Goal: Task Accomplishment & Management: Manage account settings

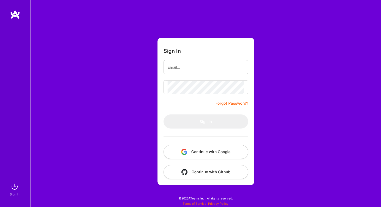
click at [208, 154] on button "Continue with Google" at bounding box center [205, 152] width 85 height 14
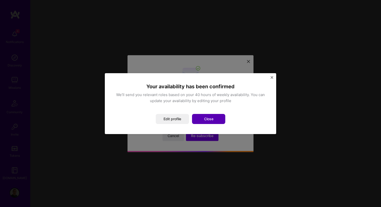
click at [212, 121] on button "Close" at bounding box center [208, 119] width 33 height 10
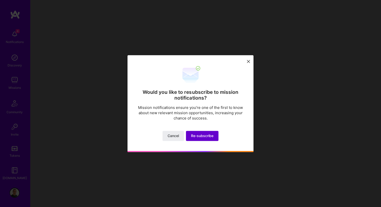
click at [205, 134] on span "Re-subscribe" at bounding box center [202, 135] width 22 height 5
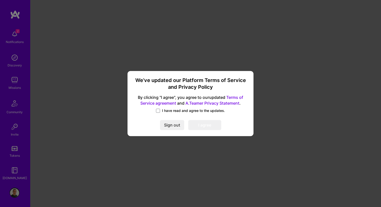
click at [170, 107] on div "We’ve updated our Platform Terms of Service and Privacy Policy By clicking "I a…" at bounding box center [190, 103] width 122 height 61
click at [158, 111] on span at bounding box center [158, 111] width 4 height 4
click at [0, 0] on input "I have read and agree to the updates." at bounding box center [0, 0] width 0 height 0
click at [203, 129] on button "I agree" at bounding box center [204, 125] width 33 height 10
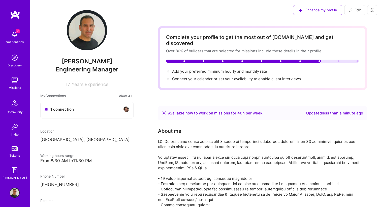
click at [306, 110] on div "Updated less than a minute ago" at bounding box center [334, 113] width 57 height 6
click at [355, 9] on span "Edit" at bounding box center [354, 10] width 12 height 5
select select "IL"
select select "Right Now"
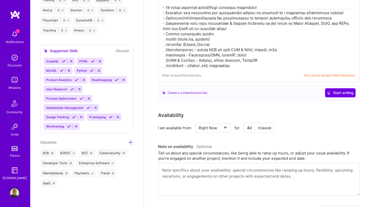
scroll to position [163, 0]
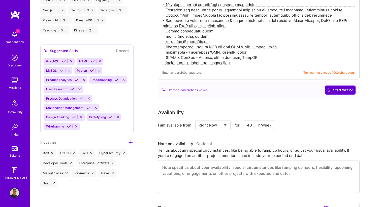
click at [327, 88] on icon at bounding box center [329, 90] width 4 height 4
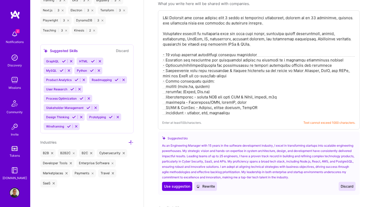
scroll to position [113, 0]
click at [174, 183] on span "Use suggestion" at bounding box center [177, 185] width 26 height 5
type textarea "As an Engineering Manager with 15 years in the software development industry, I…"
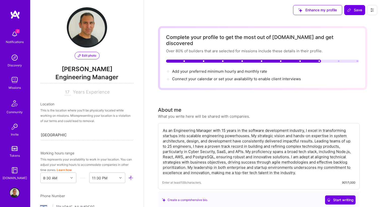
scroll to position [0, 0]
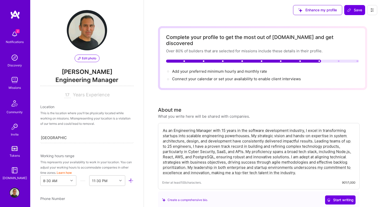
click at [88, 59] on span "Edit photo" at bounding box center [87, 58] width 18 height 5
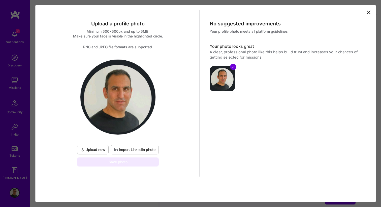
click at [127, 150] on span "Import LinkedIn photo" at bounding box center [135, 149] width 42 height 5
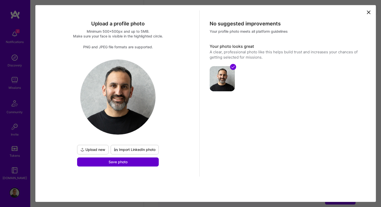
click at [148, 160] on button "Save photo" at bounding box center [118, 162] width 82 height 9
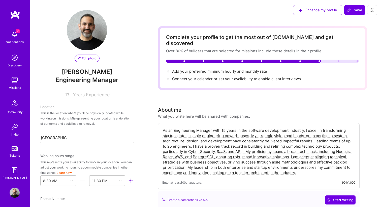
click at [91, 75] on span "[PERSON_NAME]" at bounding box center [86, 72] width 93 height 8
click at [90, 80] on span "Engineering Manager" at bounding box center [86, 81] width 93 height 10
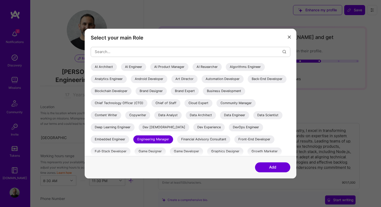
click at [147, 104] on div "Chief Technology Officer (CTO)" at bounding box center [119, 103] width 57 height 8
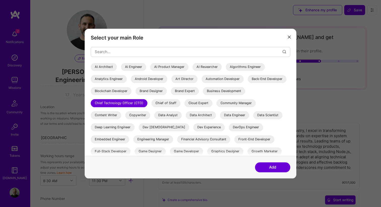
click at [273, 167] on button "Add" at bounding box center [272, 167] width 35 height 10
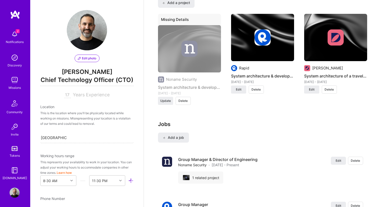
scroll to position [428, 0]
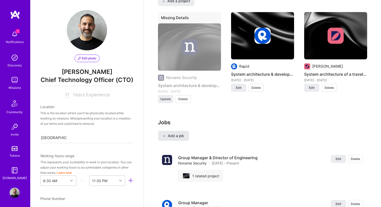
click at [177, 133] on span "Add a job" at bounding box center [173, 135] width 21 height 5
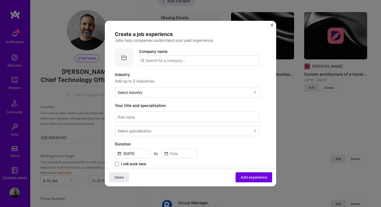
click at [165, 62] on input "text" at bounding box center [199, 60] width 120 height 10
type input "c"
type input "Clearitty"
click at [178, 75] on div "Clearitty" at bounding box center [177, 74] width 20 height 9
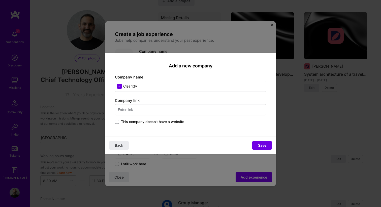
click at [169, 109] on input "text" at bounding box center [190, 109] width 151 height 11
type input "[URL][DOMAIN_NAME]"
click at [262, 148] on span "Save" at bounding box center [262, 145] width 8 height 5
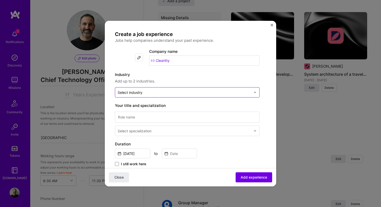
click at [188, 92] on input "text" at bounding box center [184, 92] width 133 height 5
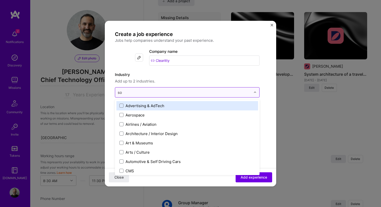
type input "sof"
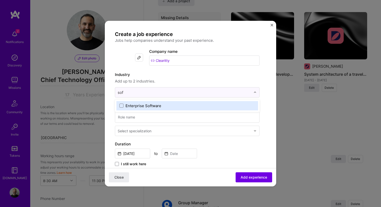
click at [181, 106] on label "Enterprise Software" at bounding box center [186, 105] width 135 height 5
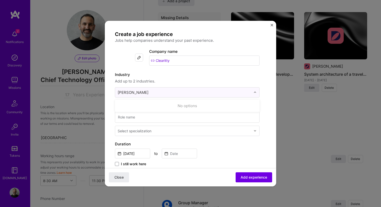
type input "sa"
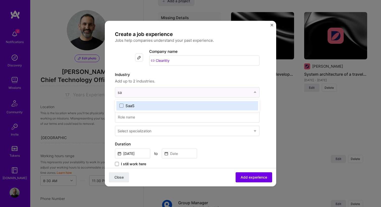
click at [187, 108] on label "SaaS" at bounding box center [186, 105] width 135 height 5
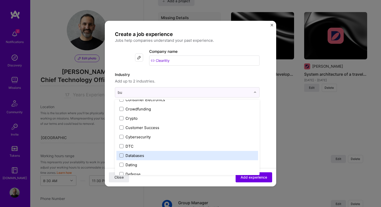
scroll to position [0, 0]
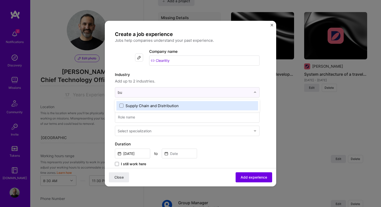
type input "b"
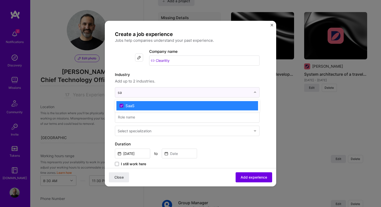
type input "s"
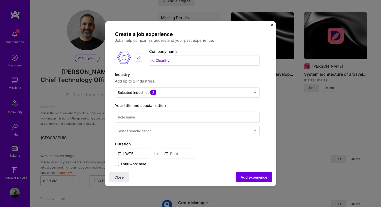
click at [272, 106] on form "Create a job experience Jobs help companies understand your past experience. Co…" at bounding box center [190, 196] width 171 height 331
click at [158, 114] on input at bounding box center [187, 117] width 144 height 11
type input "CTO"
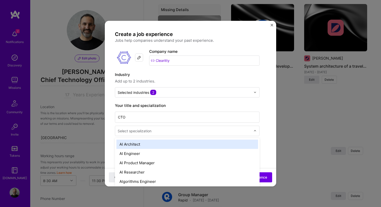
click at [157, 132] on input "text" at bounding box center [185, 130] width 134 height 5
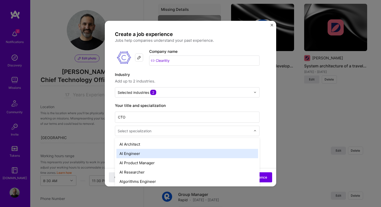
click at [175, 152] on div "AI Engineer" at bounding box center [186, 153] width 141 height 9
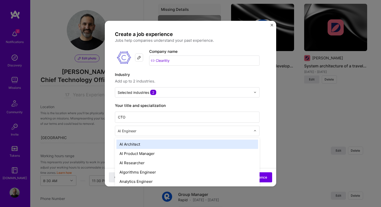
scroll to position [445, 0]
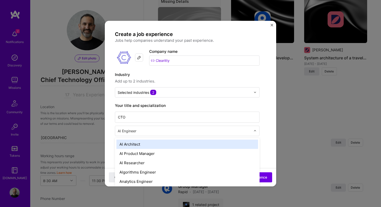
click at [171, 132] on input "text" at bounding box center [185, 130] width 134 height 5
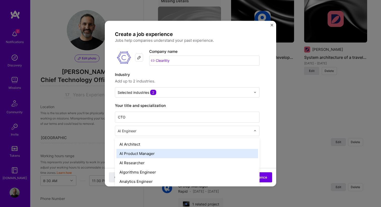
click at [165, 153] on div "AI Product Manager" at bounding box center [186, 153] width 141 height 9
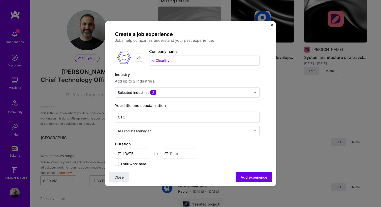
scroll to position [454, 0]
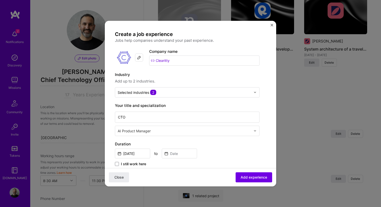
click at [159, 133] on input "text" at bounding box center [185, 130] width 134 height 5
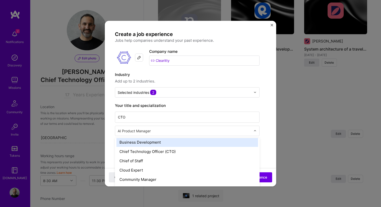
scroll to position [114, 0]
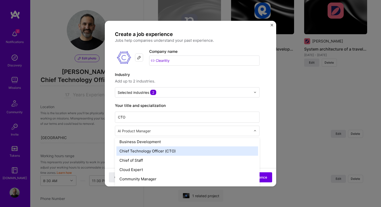
click at [174, 152] on div "Chief Technology Officer (CTO)" at bounding box center [186, 150] width 141 height 9
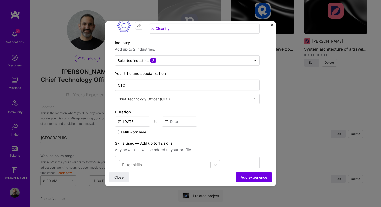
scroll to position [33, 0]
click at [135, 119] on input "[DATE]" at bounding box center [132, 121] width 35 height 10
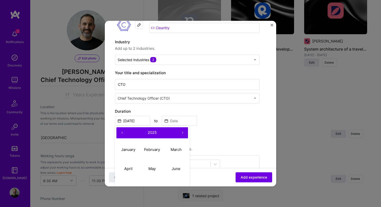
click at [121, 131] on button "‹" at bounding box center [121, 132] width 11 height 11
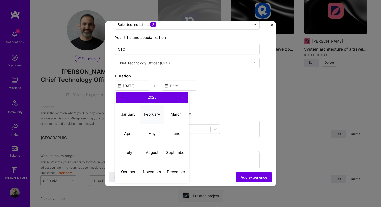
scroll to position [72, 0]
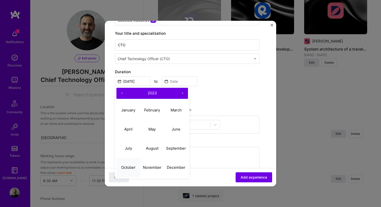
click at [123, 170] on button "October" at bounding box center [128, 167] width 24 height 19
type input "[DATE]"
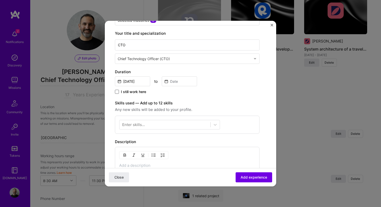
click at [117, 92] on span at bounding box center [117, 92] width 4 height 4
click at [0, 0] on input "I still work here" at bounding box center [0, 0] width 0 height 0
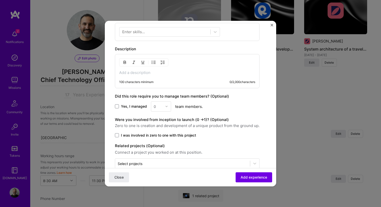
scroll to position [166, 0]
click at [118, 106] on span at bounding box center [117, 106] width 4 height 4
click at [0, 0] on input "Yes, I managed" at bounding box center [0, 0] width 0 height 0
click at [173, 104] on div "Yes, I managed 0 team members." at bounding box center [187, 106] width 144 height 10
click at [166, 106] on img at bounding box center [166, 105] width 3 height 3
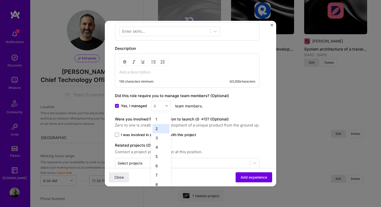
click at [160, 132] on div "2" at bounding box center [160, 128] width 17 height 9
click at [230, 109] on div "Yes, I managed 2 team members." at bounding box center [187, 106] width 144 height 10
click at [118, 136] on span at bounding box center [117, 135] width 4 height 4
click at [0, 0] on input "I was involved in zero to one with this project" at bounding box center [0, 0] width 0 height 0
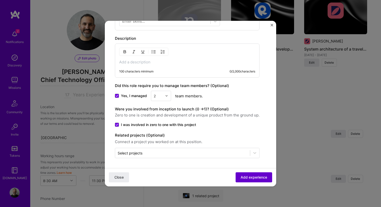
click at [253, 176] on span "Add experience" at bounding box center [253, 177] width 26 height 5
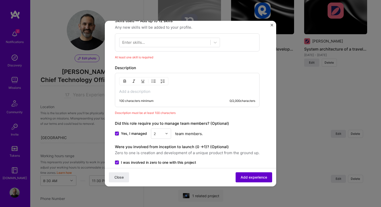
scroll to position [152, 0]
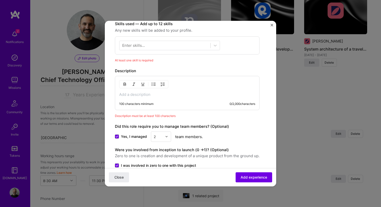
click at [136, 91] on div "100 characters minimum 0 / 2,000 characters" at bounding box center [187, 93] width 144 height 34
click at [131, 94] on p at bounding box center [187, 94] width 136 height 5
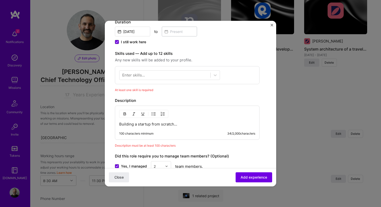
scroll to position [114, 0]
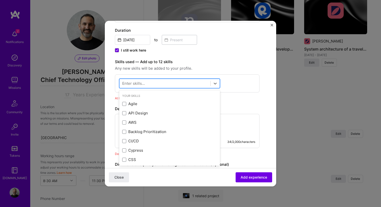
click at [160, 84] on div at bounding box center [164, 83] width 91 height 8
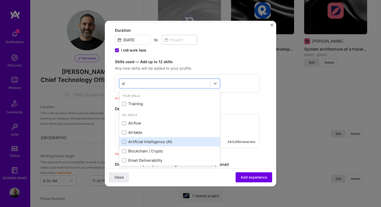
click at [166, 140] on div "Artificial Intelligence (AI)" at bounding box center [169, 141] width 95 height 5
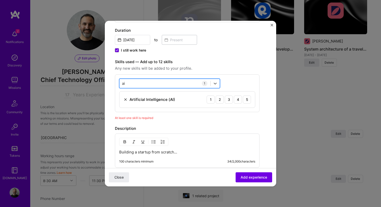
click at [149, 83] on div "ai ai" at bounding box center [164, 83] width 91 height 8
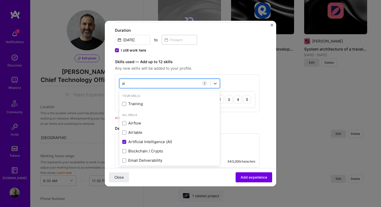
type input "a"
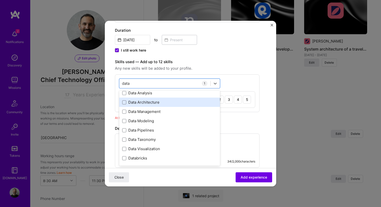
scroll to position [30, 0]
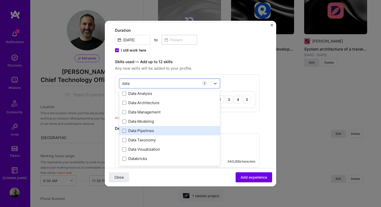
click at [172, 128] on div "Data Pipelines" at bounding box center [169, 130] width 95 height 5
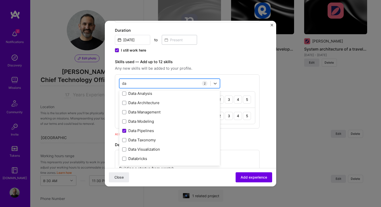
type input "d"
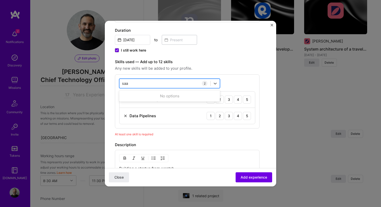
scroll to position [0, 0]
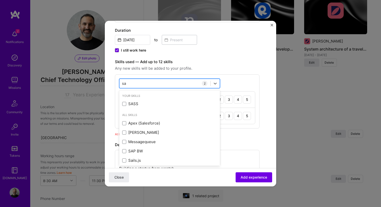
type input "s"
type input "b"
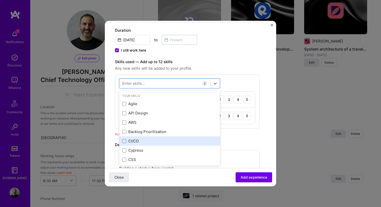
click at [139, 140] on div "CI/CD" at bounding box center [169, 140] width 95 height 5
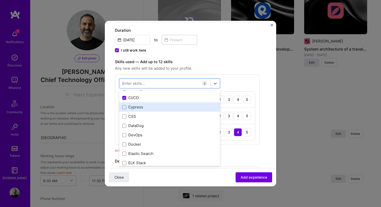
scroll to position [42, 0]
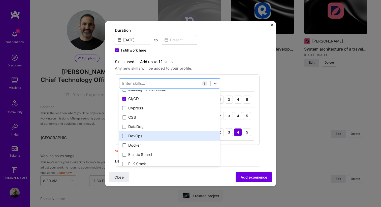
click at [146, 138] on div "DevOps" at bounding box center [169, 135] width 95 height 5
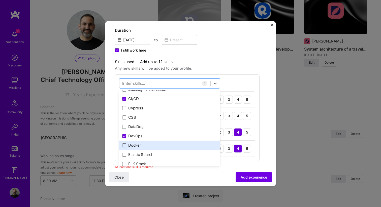
click at [146, 146] on div "Docker" at bounding box center [169, 145] width 95 height 5
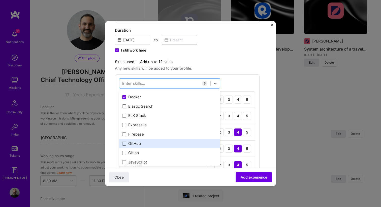
scroll to position [94, 0]
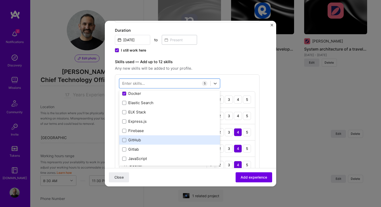
click at [152, 140] on div "GitHub" at bounding box center [169, 139] width 95 height 5
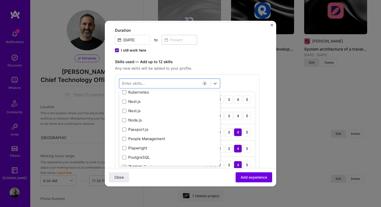
scroll to position [263, 0]
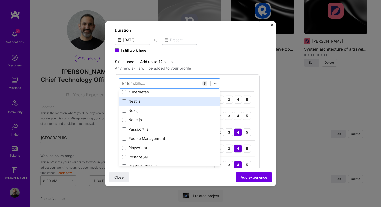
click at [167, 105] on div "Nest.js" at bounding box center [169, 101] width 101 height 9
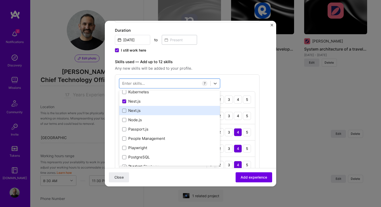
click at [162, 109] on div "Next.js" at bounding box center [169, 110] width 95 height 5
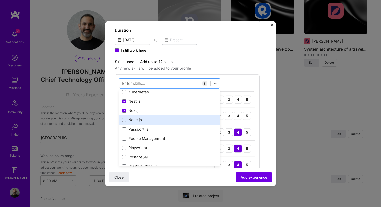
click at [160, 117] on div "Node.js" at bounding box center [169, 119] width 101 height 9
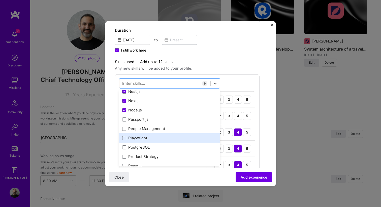
click at [161, 138] on div "Playwright" at bounding box center [169, 137] width 95 height 5
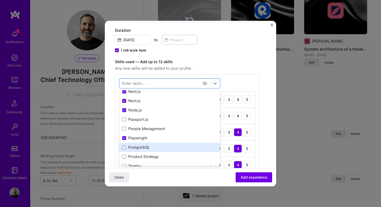
click at [160, 145] on div "PostgreSQL" at bounding box center [169, 147] width 95 height 5
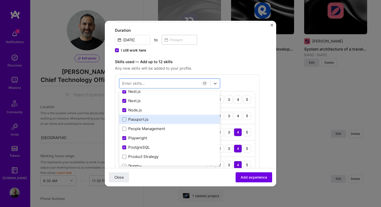
click at [160, 122] on div "Passport.js" at bounding box center [169, 119] width 101 height 9
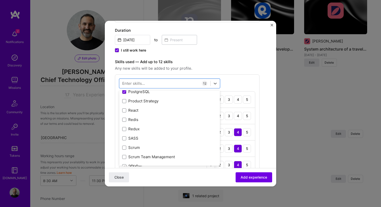
scroll to position [334, 0]
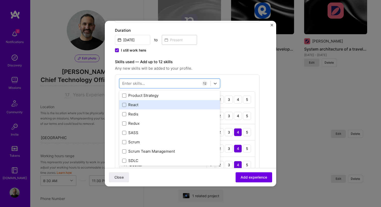
click at [158, 109] on div "React" at bounding box center [169, 104] width 101 height 9
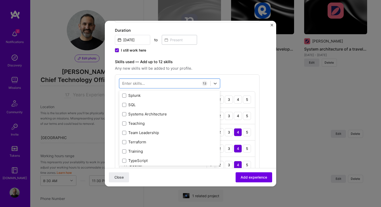
scroll to position [433, 0]
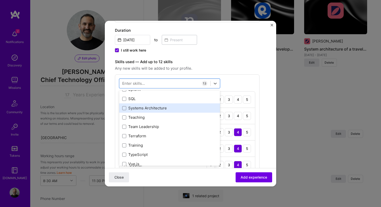
click at [158, 109] on div "Systems Architecture" at bounding box center [169, 107] width 95 height 5
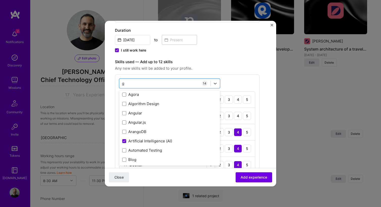
scroll to position [0, 0]
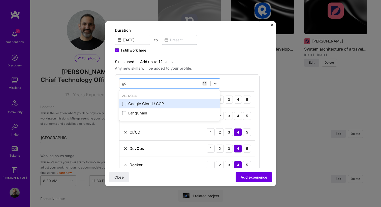
click at [153, 103] on div "Google Cloud / GCP" at bounding box center [169, 103] width 95 height 5
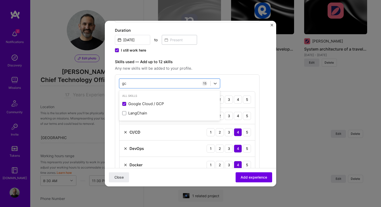
type input "gc"
click at [229, 71] on div "Skills used — Add up to 12 skills Any new skills will be added to your profile.…" at bounding box center [187, 200] width 144 height 282
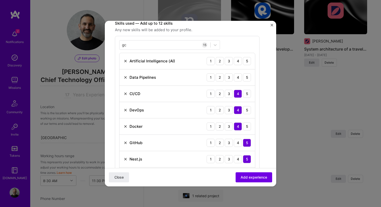
scroll to position [151, 0]
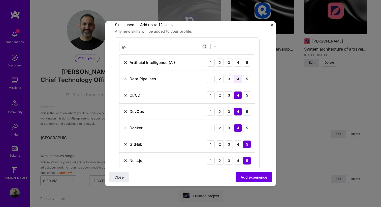
click at [237, 79] on div "4" at bounding box center [238, 79] width 8 height 8
click at [231, 62] on div "3" at bounding box center [229, 62] width 8 height 8
click at [235, 63] on div "4" at bounding box center [238, 62] width 8 height 8
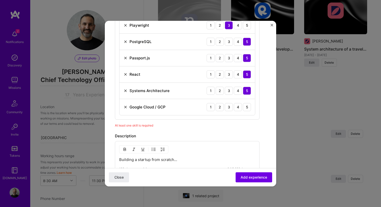
scroll to position [359, 0]
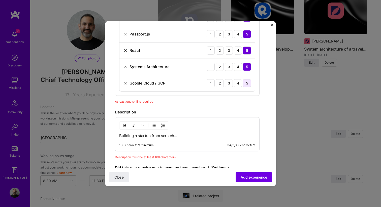
click at [246, 83] on div "5" at bounding box center [247, 83] width 8 height 8
click at [249, 176] on span "Add experience" at bounding box center [253, 177] width 26 height 5
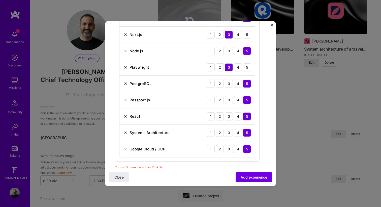
scroll to position [293, 0]
click at [124, 99] on img at bounding box center [125, 100] width 4 height 4
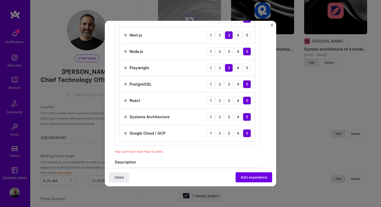
click at [124, 66] on img at bounding box center [125, 68] width 4 height 4
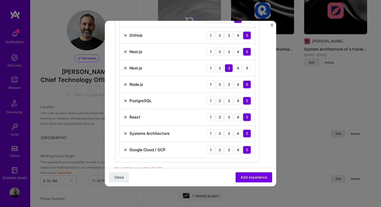
click at [126, 84] on img at bounding box center [125, 84] width 4 height 4
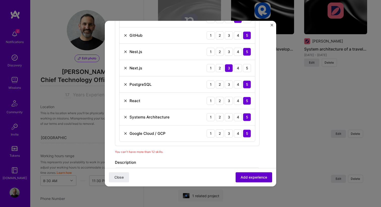
click at [244, 177] on span "Add experience" at bounding box center [253, 177] width 26 height 5
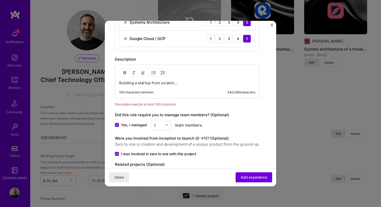
scroll to position [384, 0]
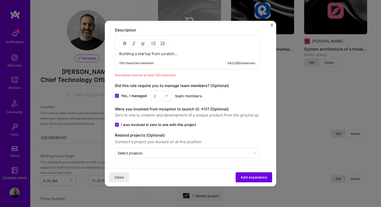
click at [194, 53] on p "Building a startup from scratch..." at bounding box center [187, 53] width 136 height 5
click at [170, 55] on p "Building a startup from scratch..." at bounding box center [187, 53] width 136 height 5
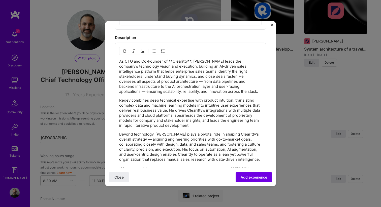
scroll to position [373, 0]
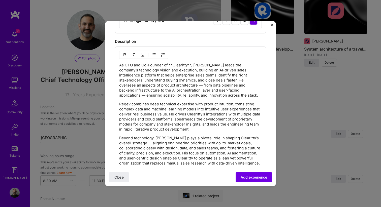
click at [191, 65] on p "As CTO and Co-Founder of **Clearitty**, [PERSON_NAME] leads the company’s techn…" at bounding box center [190, 79] width 142 height 35
click at [172, 89] on p "As CTO and Co-Founder of **Clearitty**, [PERSON_NAME] leads the company’s techn…" at bounding box center [190, 79] width 142 height 35
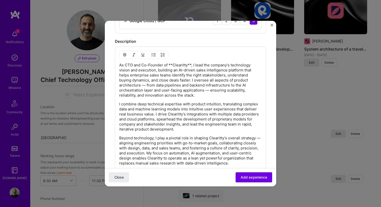
click at [191, 66] on p "As CTO and Co-Founder of **Clearitty**, I lead the company’s technology vision …" at bounding box center [190, 79] width 142 height 35
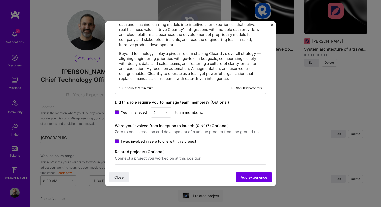
scroll to position [474, 0]
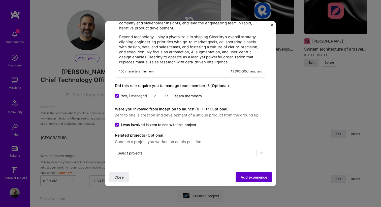
click at [246, 176] on span "Add experience" at bounding box center [253, 177] width 26 height 5
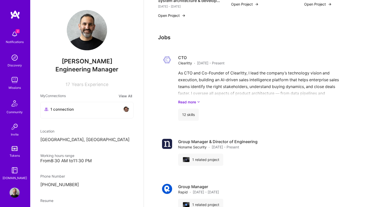
scroll to position [336, 0]
click at [219, 138] on h4 "Group Manager & Director of Engineering" at bounding box center [217, 141] width 79 height 6
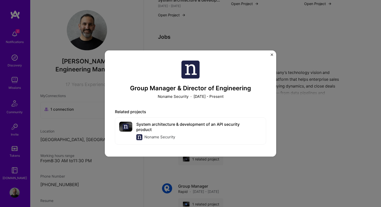
click at [271, 54] on img "Close" at bounding box center [271, 54] width 3 height 3
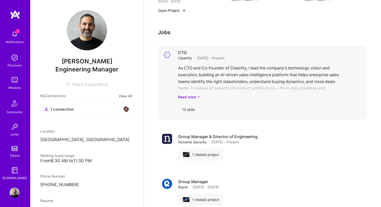
scroll to position [351, 0]
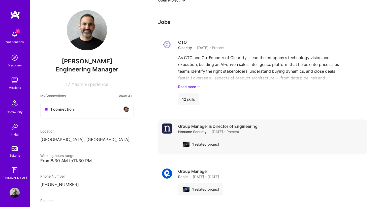
click at [165, 125] on img at bounding box center [167, 129] width 10 height 10
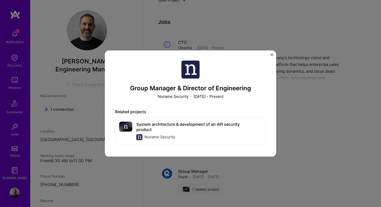
click at [219, 98] on p "[DATE] - Present" at bounding box center [208, 96] width 30 height 5
click at [220, 98] on p "[DATE] - Present" at bounding box center [208, 96] width 30 height 5
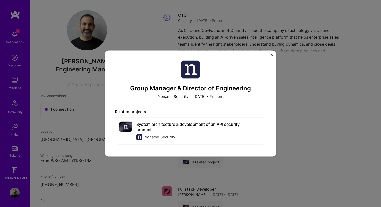
click at [271, 67] on div "Group Manager & Director of Engineering Noname Security · [DATE] - Present Rela…" at bounding box center [190, 103] width 171 height 106
click at [273, 54] on img "Close" at bounding box center [271, 54] width 3 height 3
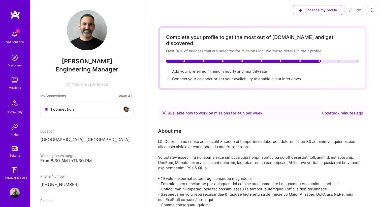
click at [357, 12] on span "Edit" at bounding box center [354, 10] width 12 height 5
select select "IL"
select select "Right Now"
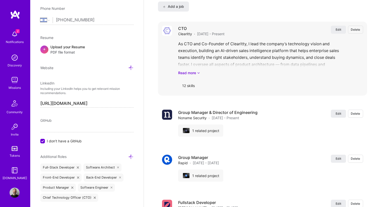
scroll to position [611, 0]
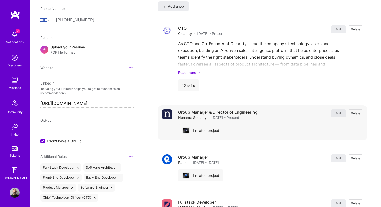
click at [336, 111] on span "Edit" at bounding box center [338, 113] width 6 height 4
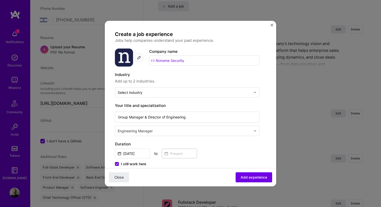
click at [134, 165] on span "I still work here" at bounding box center [133, 163] width 25 height 5
click at [0, 0] on input "I still work here" at bounding box center [0, 0] width 0 height 0
click at [171, 156] on input at bounding box center [179, 154] width 35 height 10
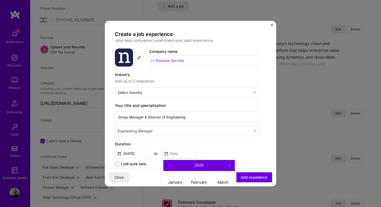
click at [168, 165] on button "‹" at bounding box center [168, 165] width 11 height 11
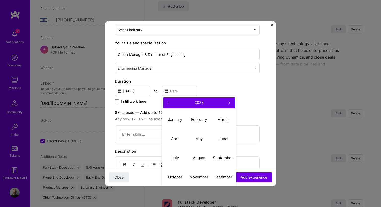
scroll to position [64, 0]
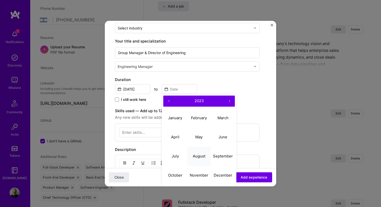
click at [203, 158] on abbr "August" at bounding box center [199, 156] width 13 height 5
type input "[DATE]"
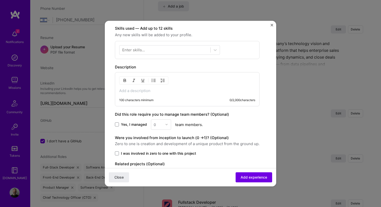
scroll to position [176, 0]
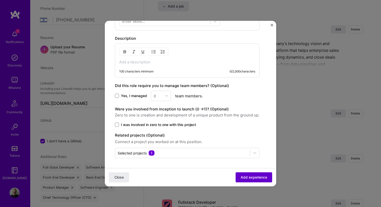
click at [250, 179] on span "Add experience" at bounding box center [253, 177] width 26 height 5
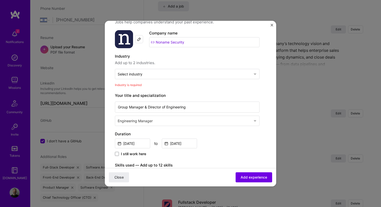
scroll to position [17, 0]
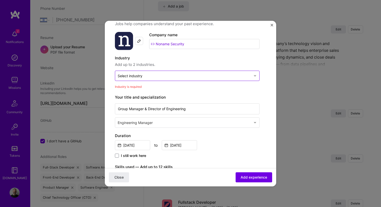
click at [182, 77] on input "text" at bounding box center [184, 75] width 133 height 5
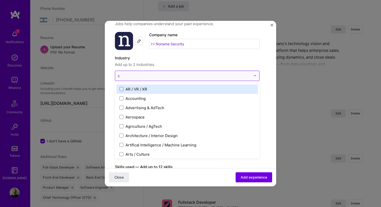
type input "cy"
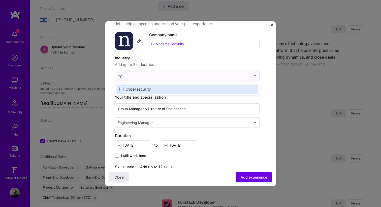
click at [168, 89] on label "Cybersecurity" at bounding box center [186, 88] width 135 height 5
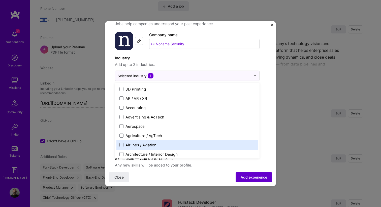
click at [256, 177] on span "Add experience" at bounding box center [253, 177] width 26 height 5
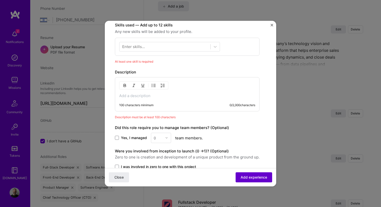
scroll to position [152, 0]
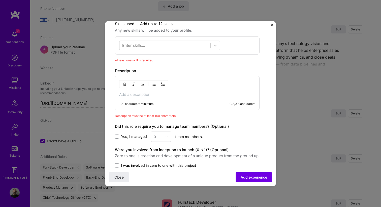
click at [206, 46] on div at bounding box center [164, 45] width 91 height 8
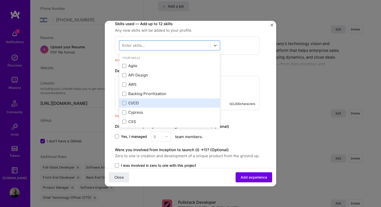
click at [140, 101] on div "CI/CD" at bounding box center [169, 102] width 95 height 5
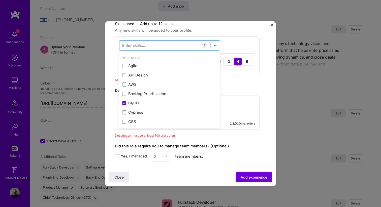
click at [154, 45] on div at bounding box center [164, 45] width 91 height 8
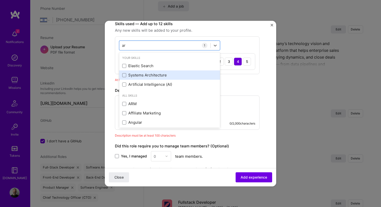
click at [151, 73] on div "Systems Architecture" at bounding box center [169, 74] width 95 height 5
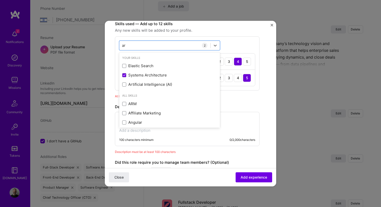
click at [233, 103] on div "Create a job experience Jobs help companies understand your past experience. Co…" at bounding box center [187, 57] width 144 height 356
click at [170, 46] on div "ar ar" at bounding box center [164, 45] width 91 height 8
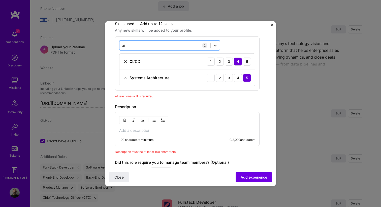
type input "a"
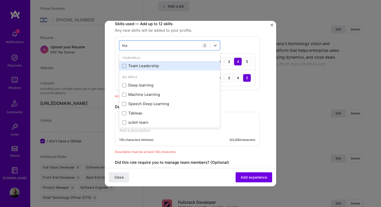
click at [160, 65] on div "Team Leadership" at bounding box center [169, 65] width 95 height 5
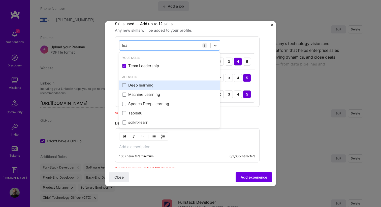
scroll to position [2, 0]
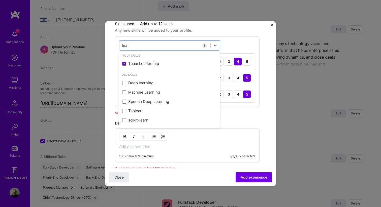
type input "lea"
click at [232, 111] on div "At least one skill is required" at bounding box center [187, 112] width 144 height 5
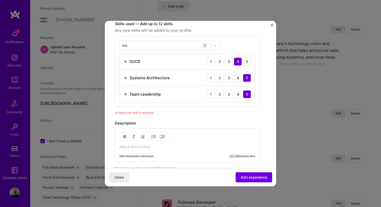
click at [159, 149] on p at bounding box center [187, 146] width 136 height 5
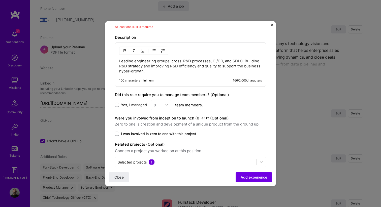
scroll to position [238, 0]
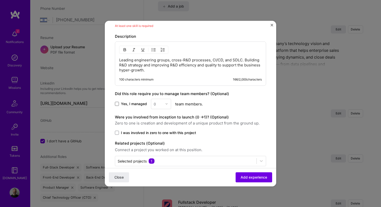
click at [117, 105] on span at bounding box center [117, 104] width 4 height 4
click at [0, 0] on input "Yes, I managed" at bounding box center [0, 0] width 0 height 0
click at [165, 104] on img at bounding box center [166, 103] width 3 height 3
click at [159, 181] on div "25+" at bounding box center [160, 180] width 17 height 9
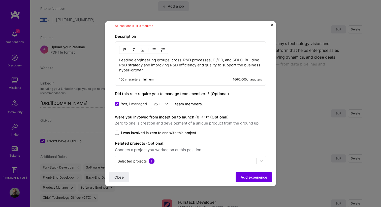
click at [117, 133] on span at bounding box center [117, 133] width 4 height 4
click at [0, 0] on input "I was involved in zero to one with this project" at bounding box center [0, 0] width 0 height 0
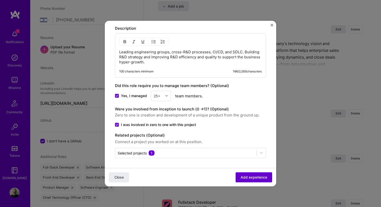
click at [246, 177] on span "Add experience" at bounding box center [253, 177] width 26 height 5
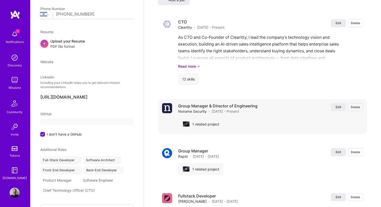
scroll to position [21, 0]
select select "IL"
select select "Right Now"
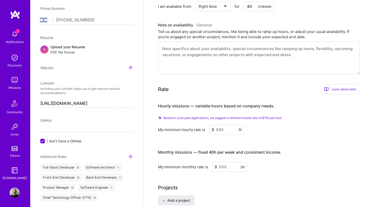
scroll to position [281, 0]
click at [219, 125] on input at bounding box center [226, 130] width 35 height 10
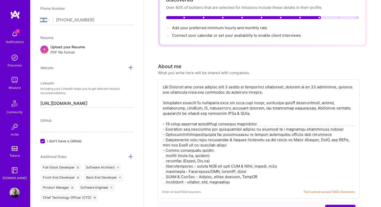
scroll to position [0, 0]
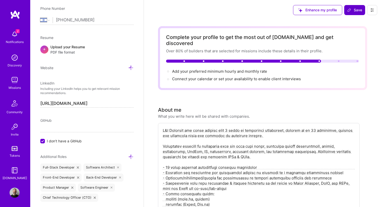
type input "150"
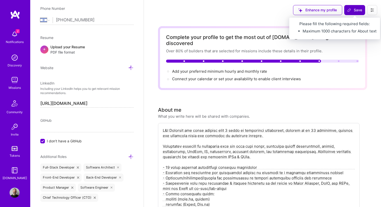
click at [352, 11] on span "Save" at bounding box center [354, 10] width 15 height 5
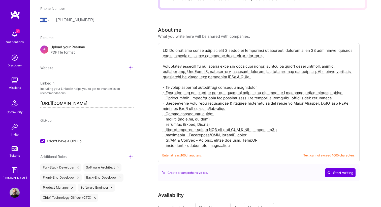
scroll to position [83, 0]
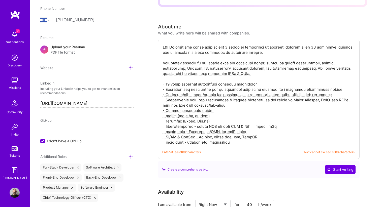
click at [269, 125] on textarea at bounding box center [258, 94] width 193 height 101
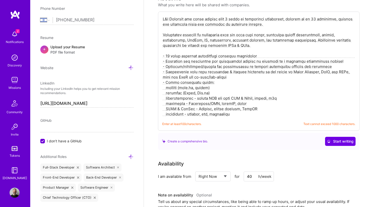
scroll to position [111, 0]
click at [333, 139] on span "Start writing" at bounding box center [340, 141] width 26 height 5
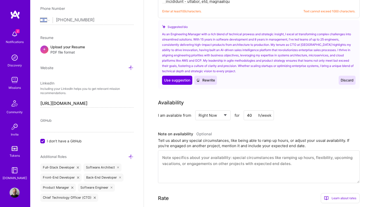
scroll to position [220, 0]
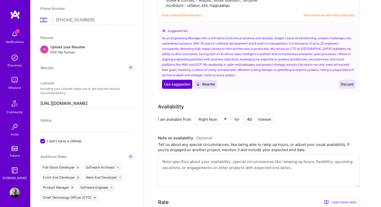
click at [181, 82] on span "Use suggestion" at bounding box center [177, 84] width 26 height 5
type textarea "As an Engineering Manager with a rich blend of technical prowess and strategic …"
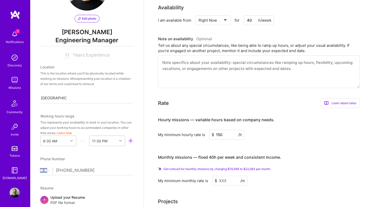
scroll to position [0, 0]
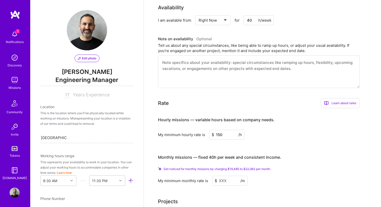
click at [90, 81] on span "Engineering Manager" at bounding box center [86, 81] width 93 height 10
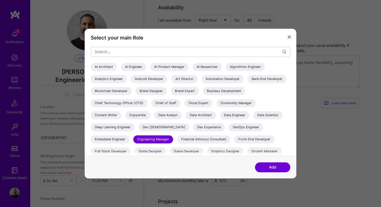
click at [147, 104] on div "Chief Technology Officer (CTO)" at bounding box center [119, 103] width 57 height 8
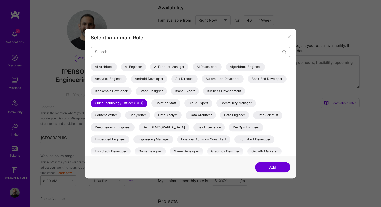
click at [265, 169] on button "Add" at bounding box center [272, 167] width 35 height 10
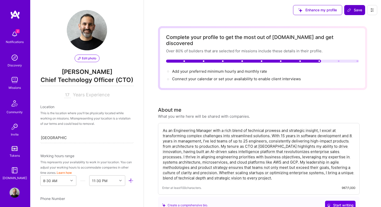
click at [354, 11] on span "Save" at bounding box center [354, 10] width 15 height 5
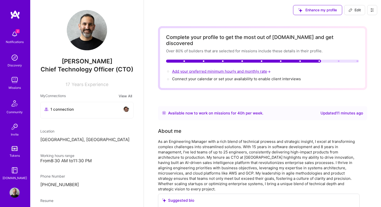
click at [240, 69] on span "Add your preferred minimum hourly and monthly rate →" at bounding box center [221, 71] width 99 height 5
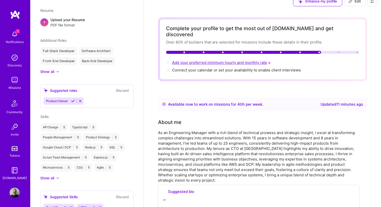
select select "IL"
select select "Right Now"
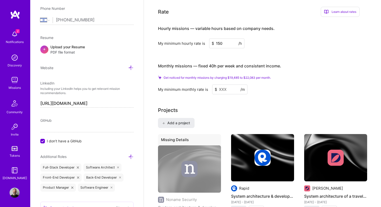
scroll to position [312, 0]
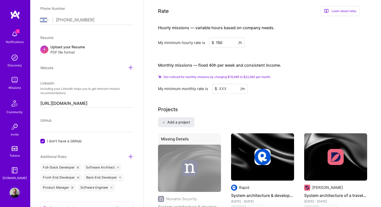
click at [224, 84] on input at bounding box center [229, 89] width 35 height 10
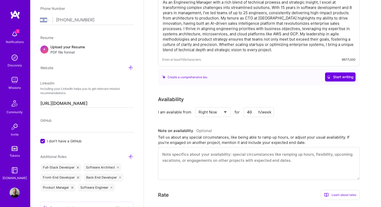
scroll to position [0, 0]
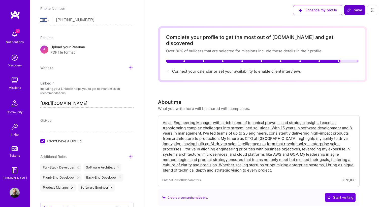
type input "20000"
click at [358, 11] on span "Save" at bounding box center [354, 10] width 15 height 5
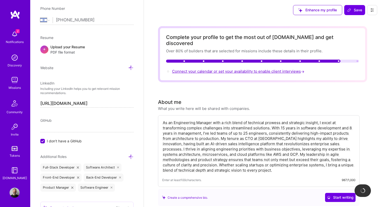
click at [267, 69] on span "Connect your calendar or set your availability to enable client interviews →" at bounding box center [238, 71] width 133 height 5
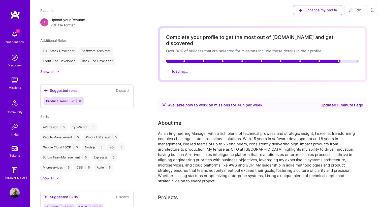
scroll to position [168, 0]
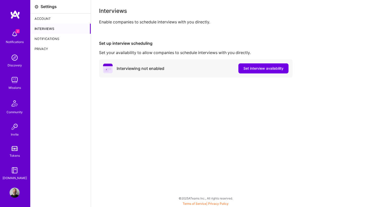
click at [12, 38] on img at bounding box center [15, 34] width 10 height 10
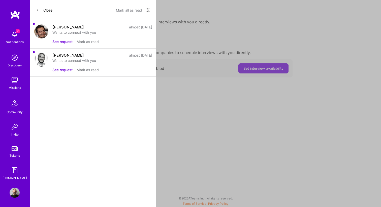
click at [92, 40] on button "Mark as read" at bounding box center [88, 41] width 22 height 5
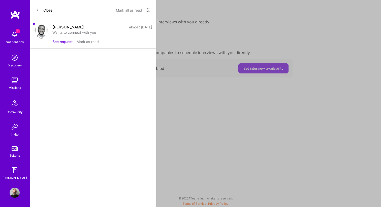
click at [88, 42] on button "Mark as read" at bounding box center [88, 41] width 22 height 5
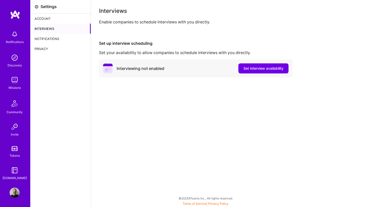
click at [12, 15] on img at bounding box center [15, 14] width 10 height 9
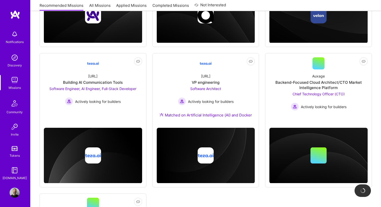
scroll to position [171, 0]
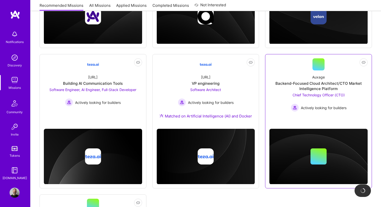
click at [323, 83] on div "Backend-Focused Cloud Architect/CTO Market Intelligence Platform" at bounding box center [318, 86] width 98 height 11
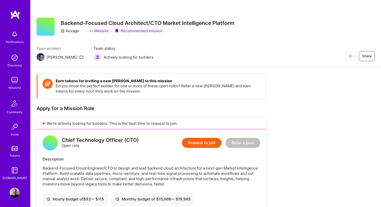
click at [15, 86] on div "Missions" at bounding box center [15, 87] width 12 height 5
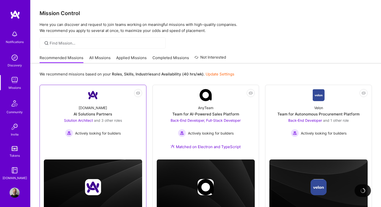
click at [94, 94] on img at bounding box center [93, 95] width 12 height 12
